Goal: Task Accomplishment & Management: Manage account settings

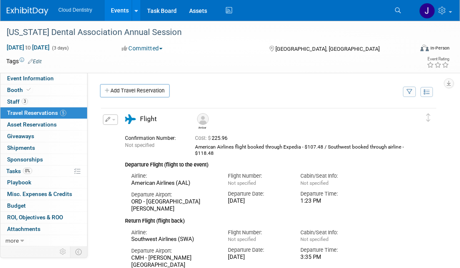
click at [112, 10] on link "Events" at bounding box center [120, 10] width 30 height 21
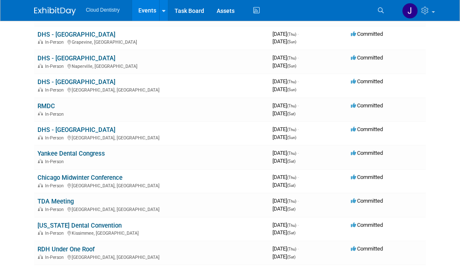
scroll to position [381, 0]
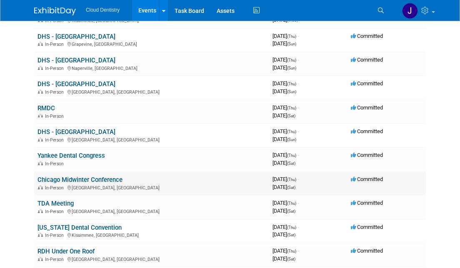
click at [85, 176] on link "Chicago Midwinter Conference" at bounding box center [80, 180] width 85 height 8
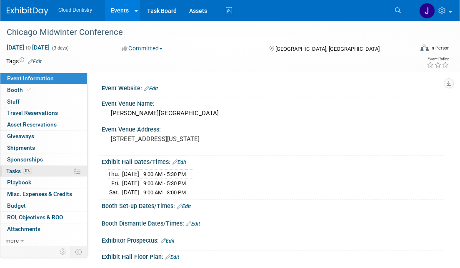
click at [40, 170] on link "0% Tasks 0%" at bounding box center [43, 171] width 87 height 11
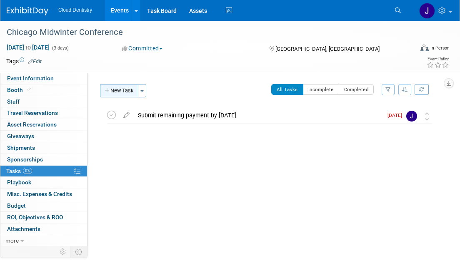
click at [128, 89] on button "New Task" at bounding box center [119, 90] width 38 height 13
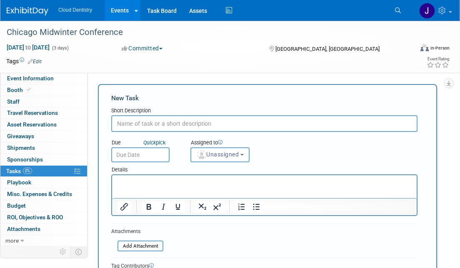
click at [159, 120] on input "text" at bounding box center [264, 123] width 306 height 17
click at [132, 123] on input "text" at bounding box center [264, 123] width 306 height 17
paste input "Housing will open November 1st."
click at [211, 126] on input "Housing will open November 1st." at bounding box center [264, 123] width 306 height 17
type input "Housing will open November 1st"
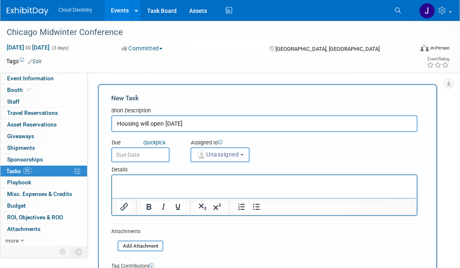
click at [162, 158] on input "text" at bounding box center [140, 155] width 58 height 15
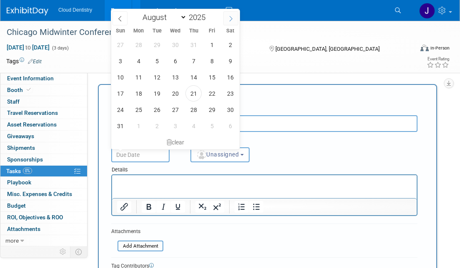
click at [231, 20] on icon at bounding box center [231, 19] width 6 height 6
select select "10"
click at [225, 44] on span "1" at bounding box center [230, 45] width 16 height 16
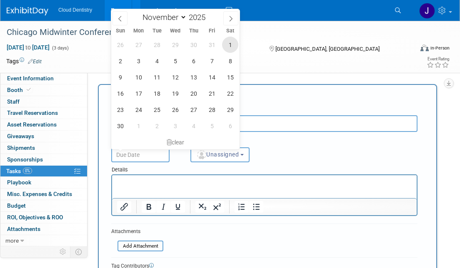
type input "Nov 1, 2025"
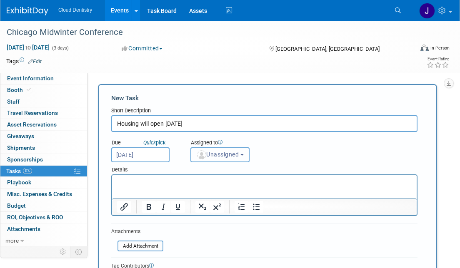
click at [233, 155] on span "Unassigned" at bounding box center [217, 154] width 43 height 7
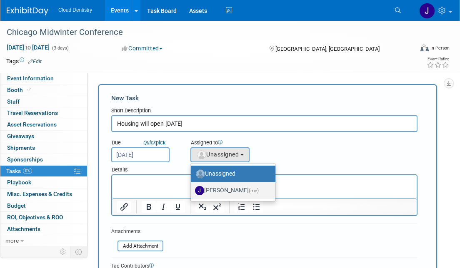
click at [224, 193] on label "Jessica Estrada (me)" at bounding box center [231, 190] width 72 height 13
click at [192, 193] on input "Jessica Estrada (me)" at bounding box center [189, 189] width 5 height 5
select select "8400ef51-4aca-4330-8880-468bfad11e00"
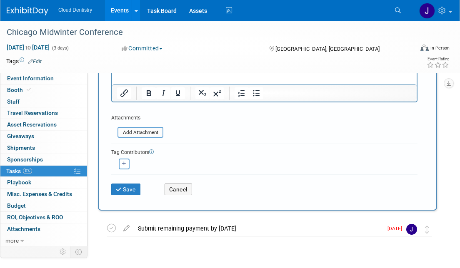
scroll to position [118, 0]
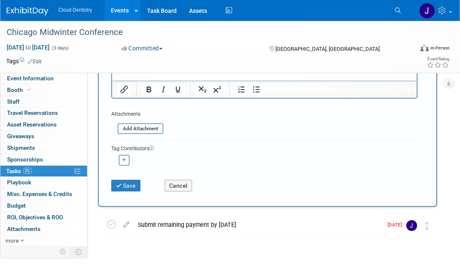
click at [130, 192] on div "Save Cancel" at bounding box center [264, 184] width 306 height 27
click at [130, 185] on button "Save" at bounding box center [125, 186] width 29 height 12
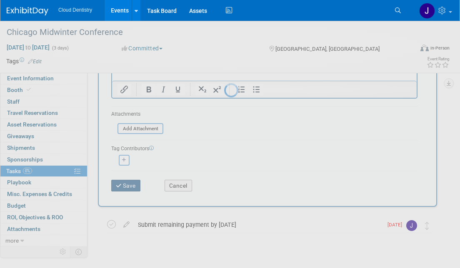
scroll to position [0, 0]
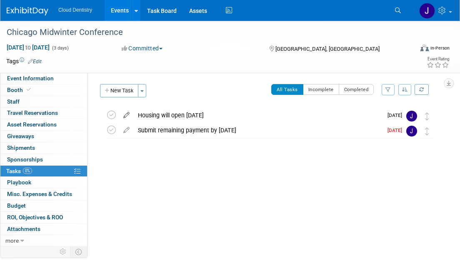
click at [129, 115] on icon at bounding box center [126, 113] width 15 height 10
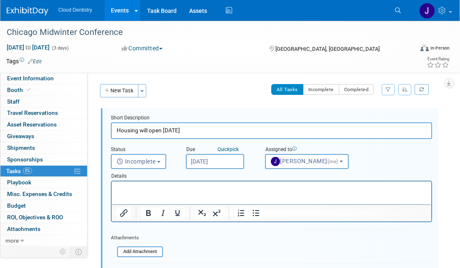
drag, startPoint x: 140, startPoint y: 130, endPoint x: 163, endPoint y: 131, distance: 23.3
click at [163, 130] on input "Housing will open November 1st" at bounding box center [271, 131] width 321 height 16
click at [219, 129] on input "Housing opens today - November 1st" at bounding box center [271, 131] width 321 height 16
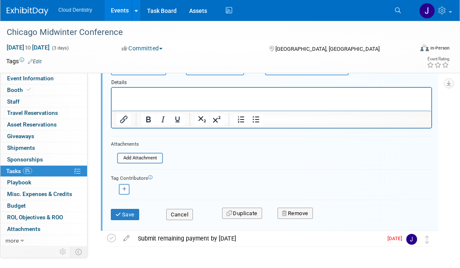
scroll to position [123, 0]
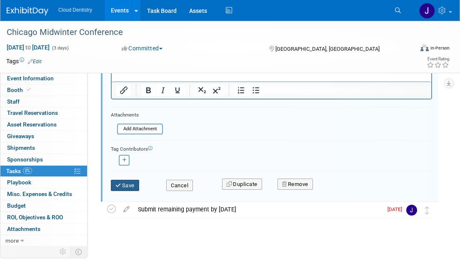
type input "Housing opens today - November 1st"
click at [131, 183] on button "Save" at bounding box center [125, 186] width 28 height 12
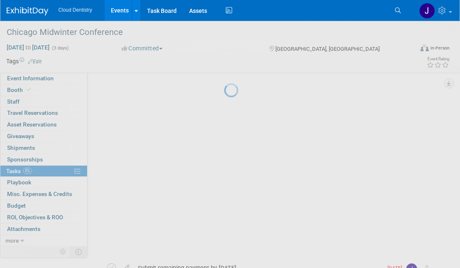
scroll to position [0, 0]
